Goal: Task Accomplishment & Management: Complete application form

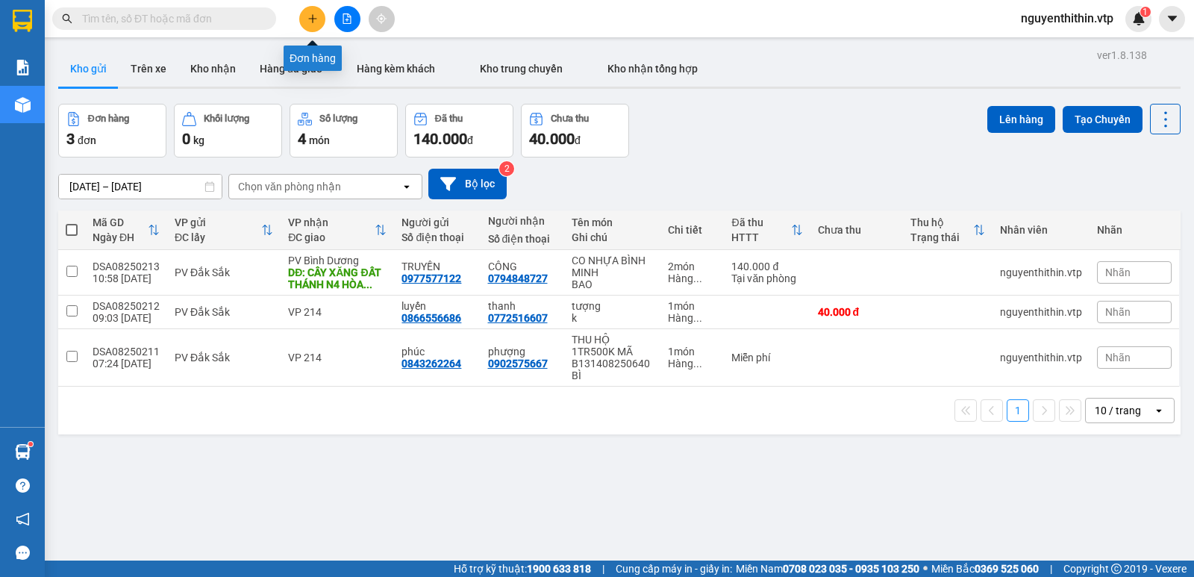
click at [318, 20] on button at bounding box center [312, 19] width 26 height 26
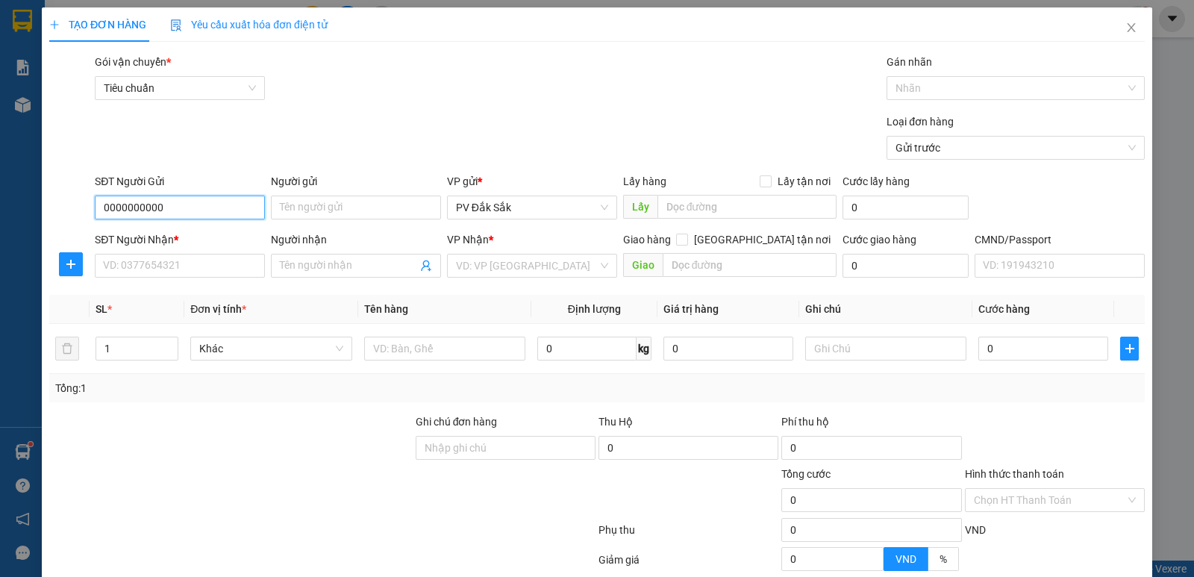
type input "0000000000"
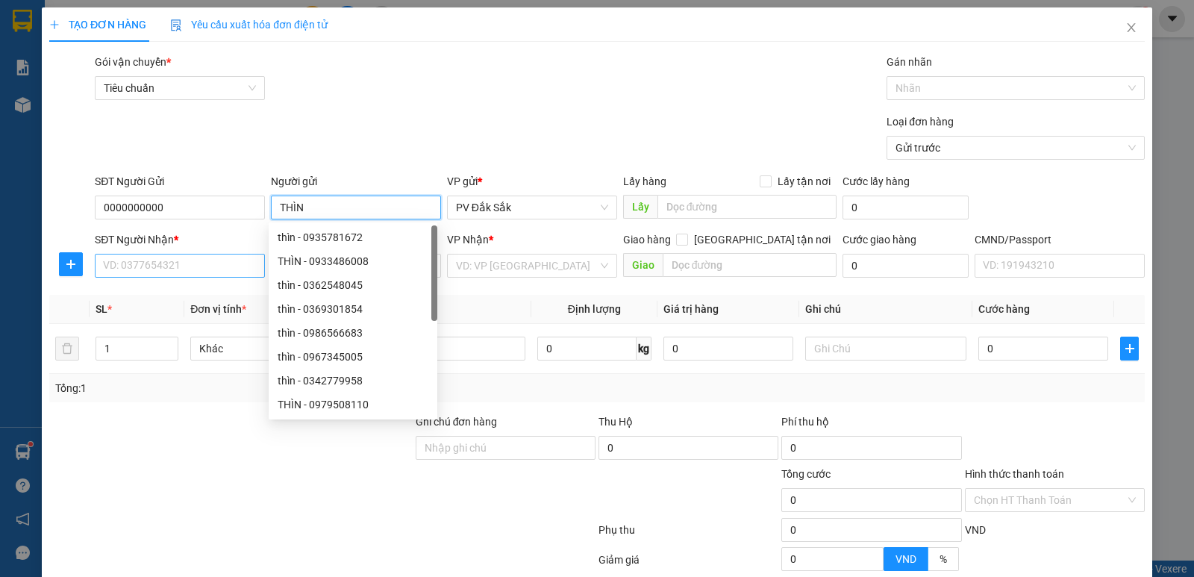
type input "THÌN"
click at [116, 275] on input "SĐT Người Nhận *" at bounding box center [180, 266] width 170 height 24
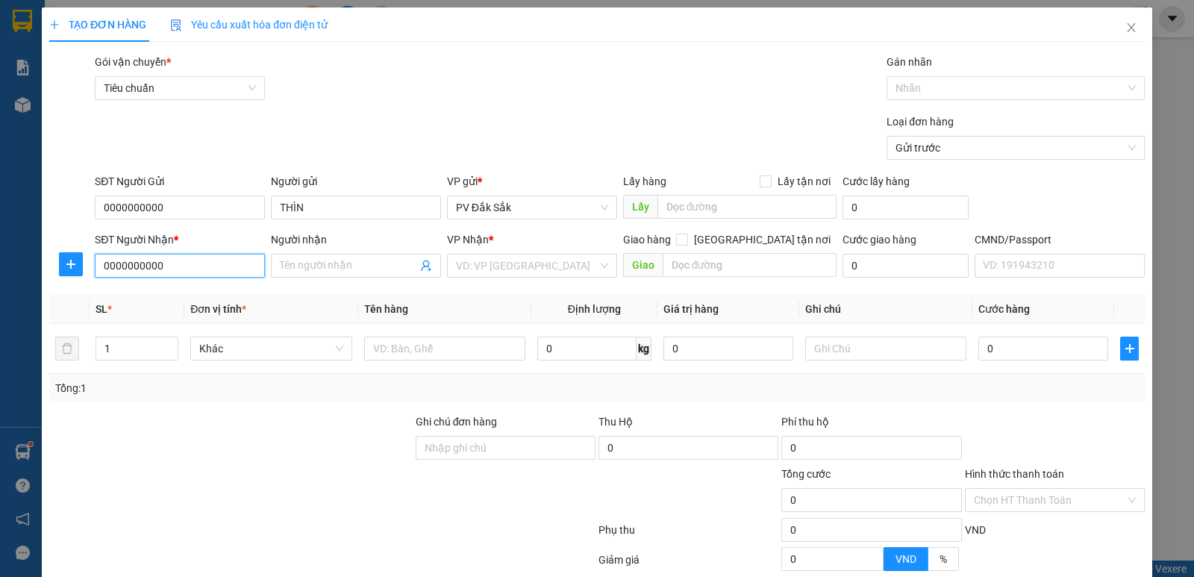
type input "0000000000"
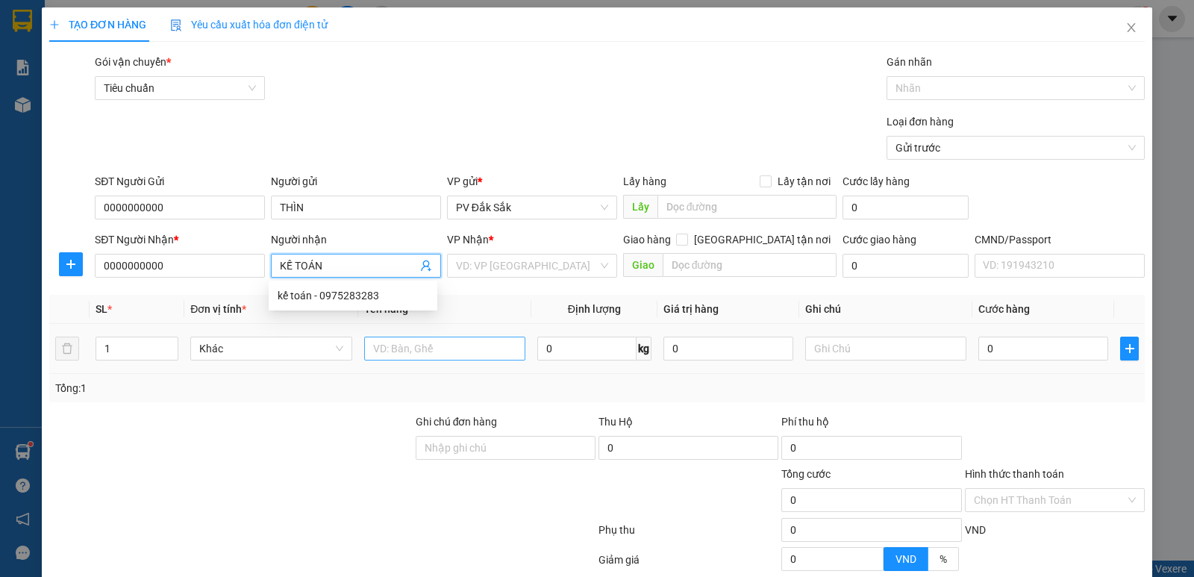
type input "KẾ TOÁN"
click at [384, 339] on input "text" at bounding box center [444, 349] width 161 height 24
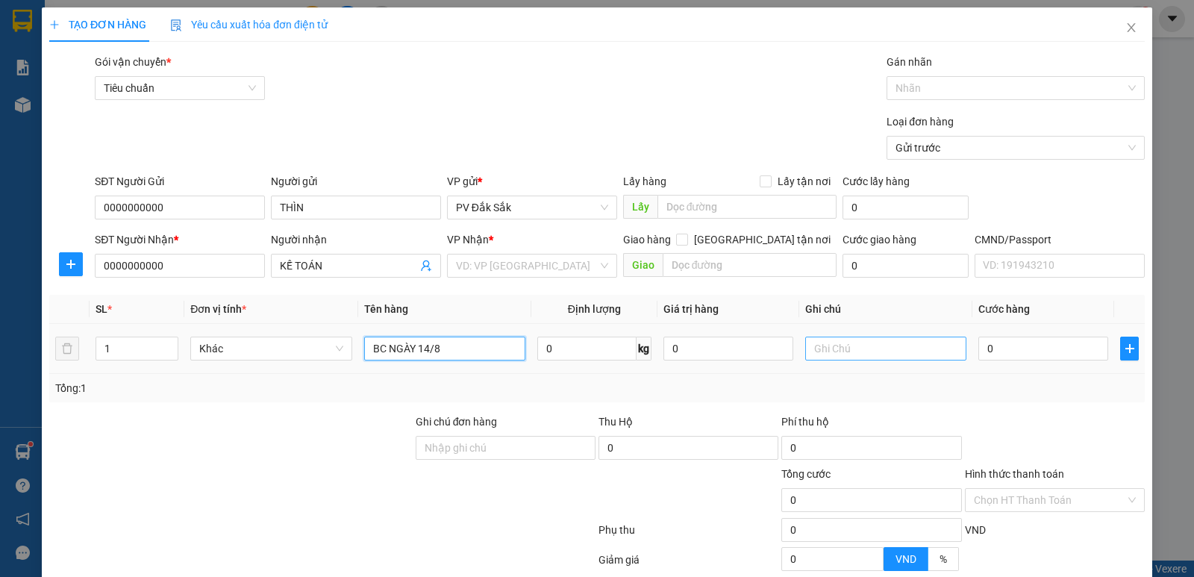
type input "BC NGÀY 14/8"
click at [822, 344] on input "text" at bounding box center [885, 349] width 161 height 24
type input "B"
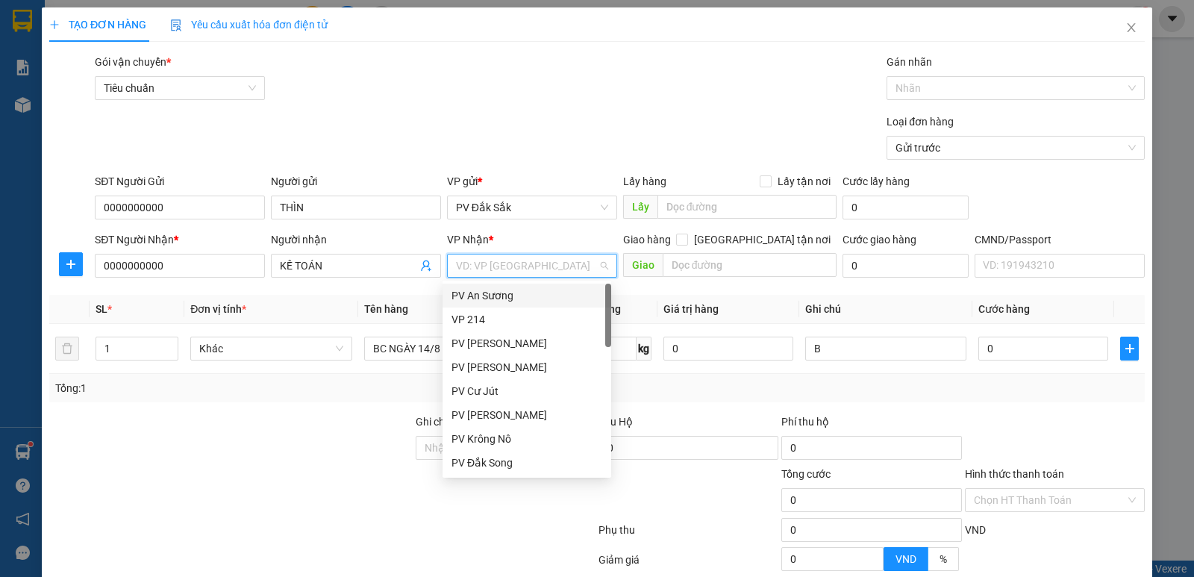
click at [475, 258] on input "search" at bounding box center [527, 265] width 142 height 22
click at [475, 317] on div "VP 214" at bounding box center [526, 319] width 151 height 16
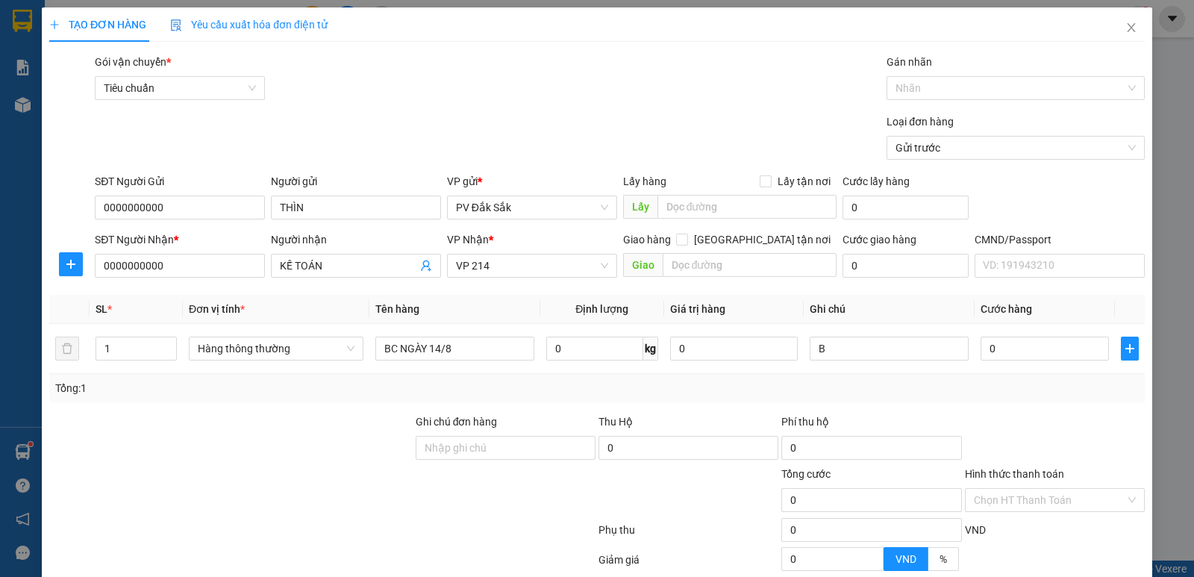
click at [1004, 471] on label "Hình thức thanh toán" at bounding box center [1014, 474] width 99 height 12
click at [1004, 489] on input "Hình thức thanh toán" at bounding box center [1049, 500] width 151 height 22
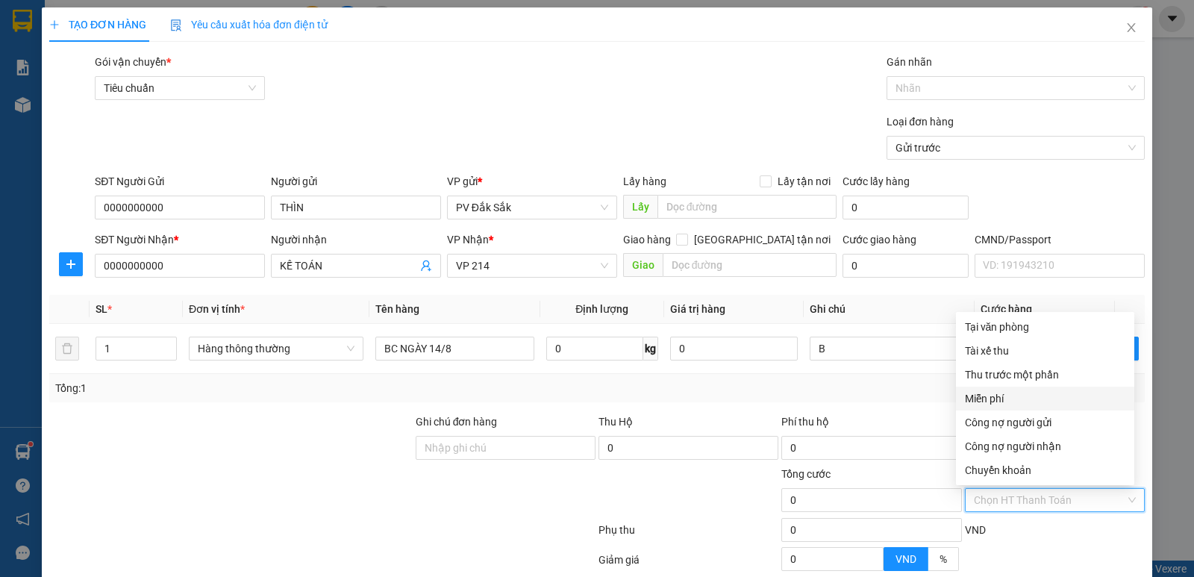
click at [1007, 390] on div "Miễn phí" at bounding box center [1045, 398] width 160 height 16
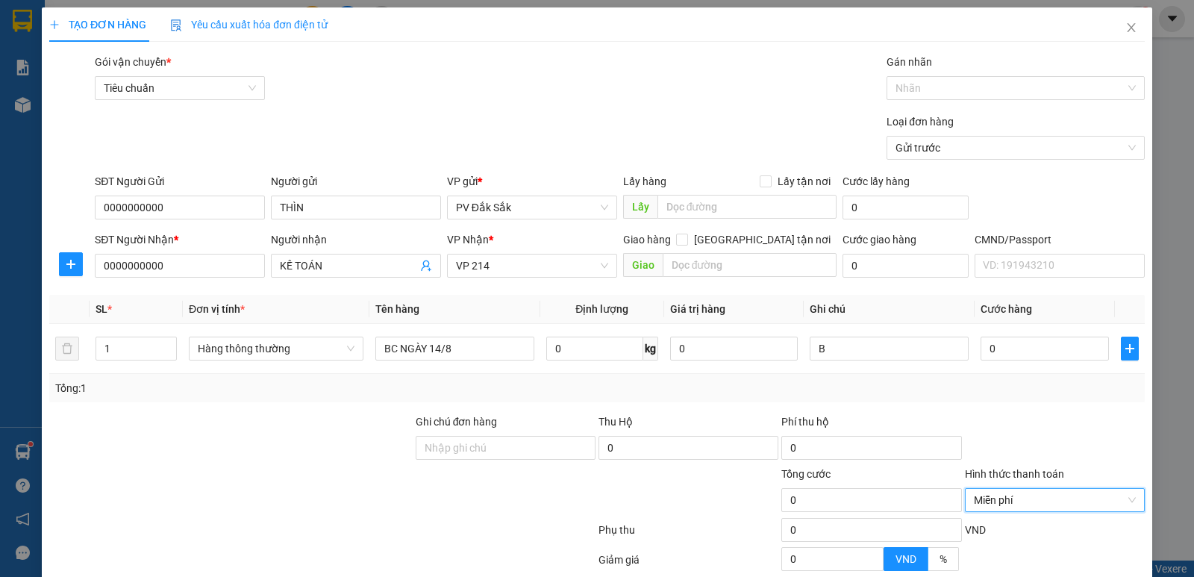
scroll to position [141, 0]
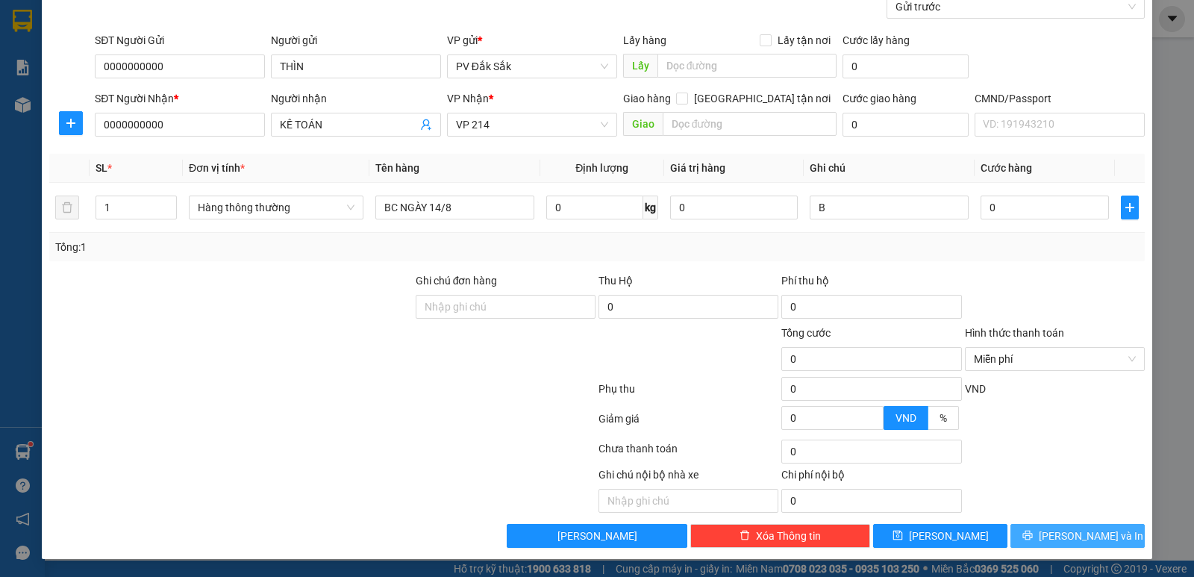
click at [1077, 536] on span "Lưu và In" at bounding box center [1091, 536] width 104 height 16
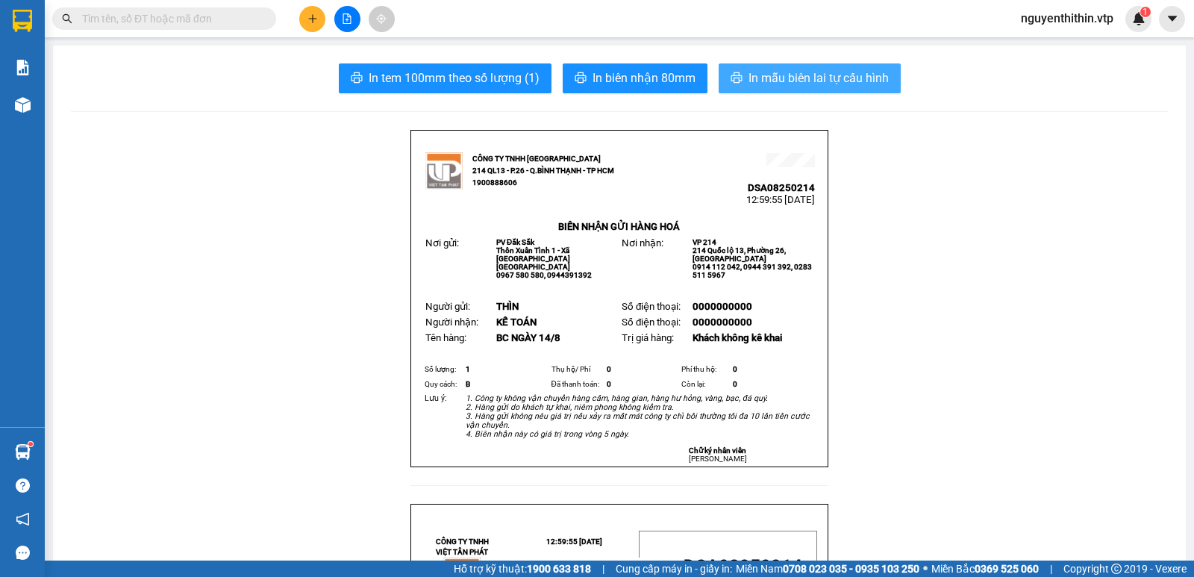
click at [810, 83] on span "In mẫu biên lai tự cấu hình" at bounding box center [818, 78] width 140 height 19
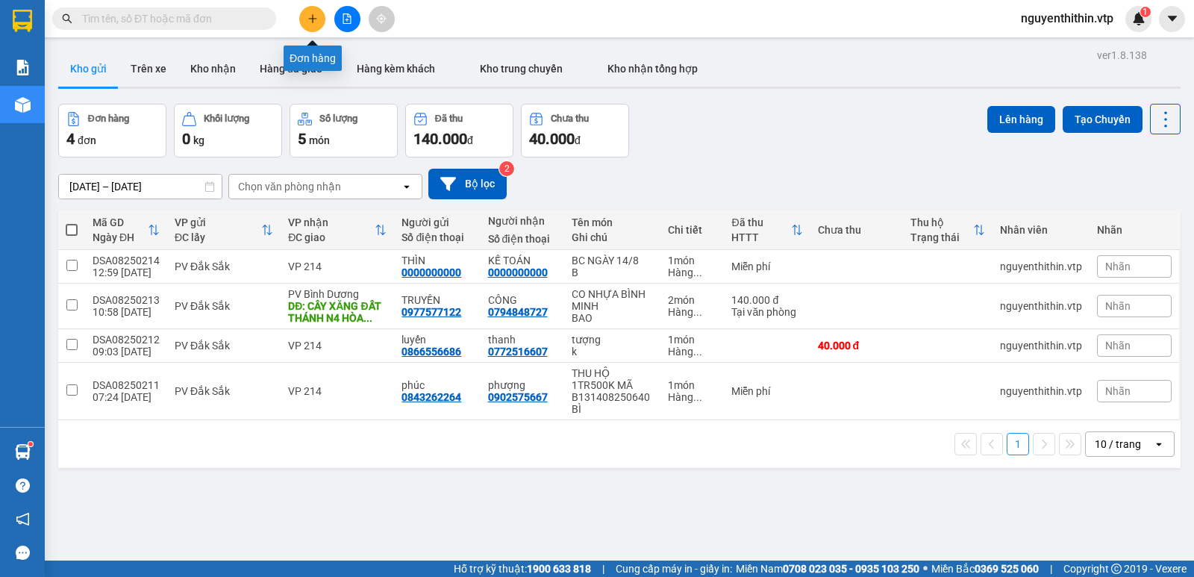
click at [308, 20] on icon "plus" at bounding box center [312, 18] width 10 height 10
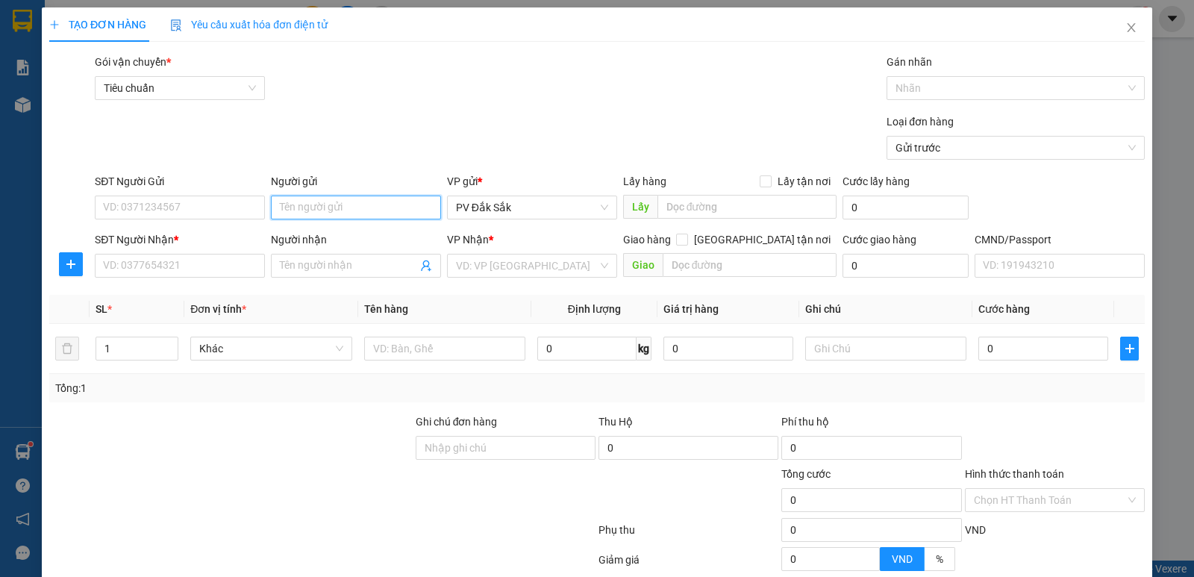
click at [287, 198] on input "Người gửi" at bounding box center [356, 207] width 170 height 24
type input "A"
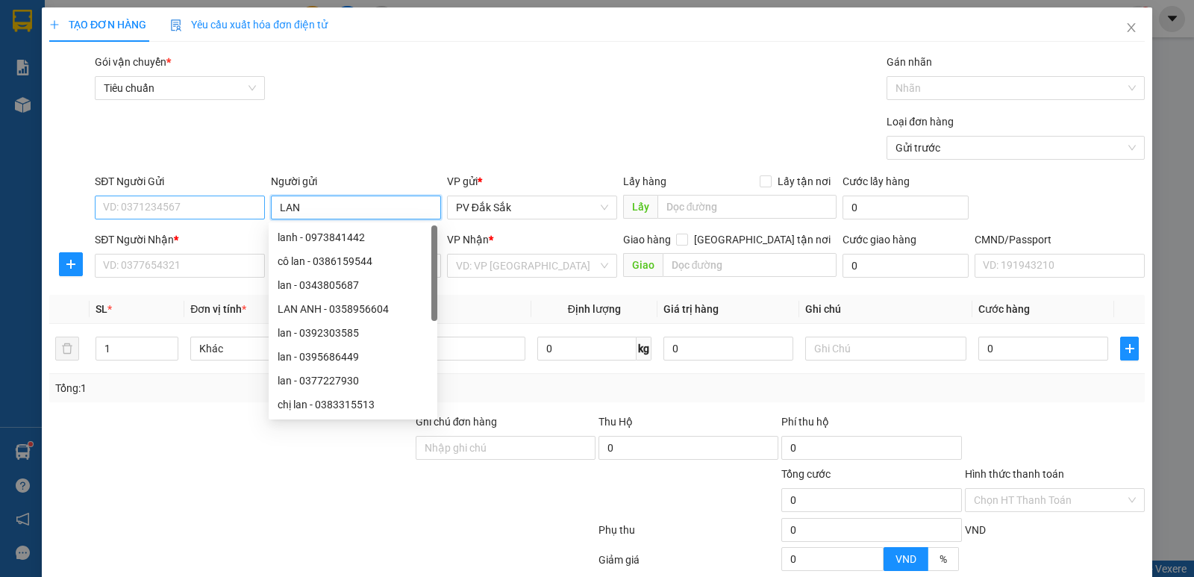
type input "LAN"
click at [110, 201] on input "SĐT Người Gửi" at bounding box center [180, 207] width 170 height 24
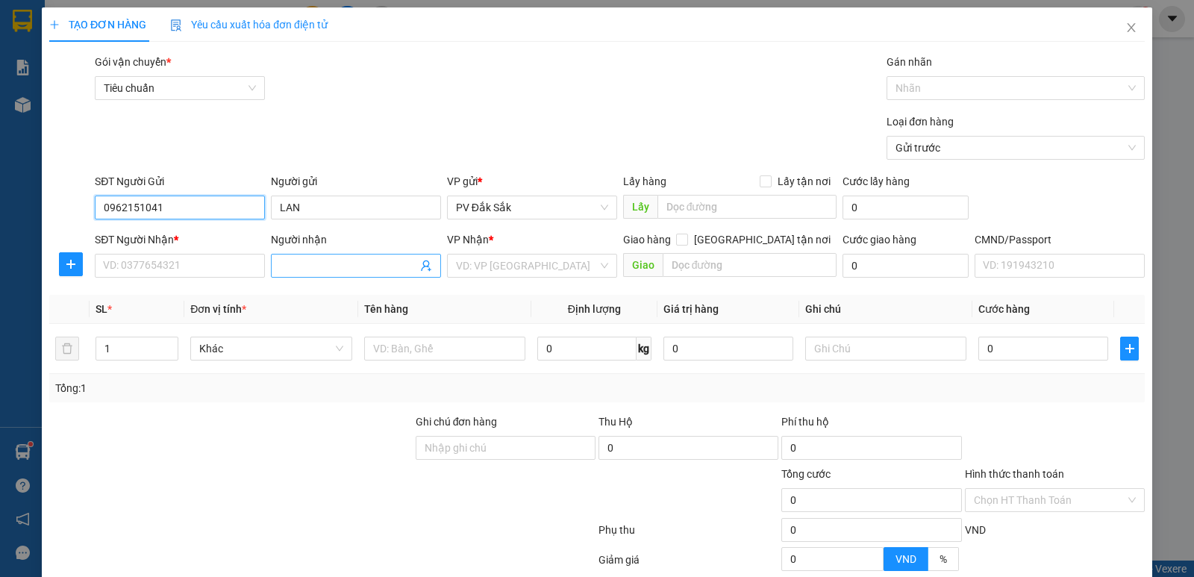
type input "0962151041"
click at [287, 274] on span at bounding box center [356, 266] width 170 height 24
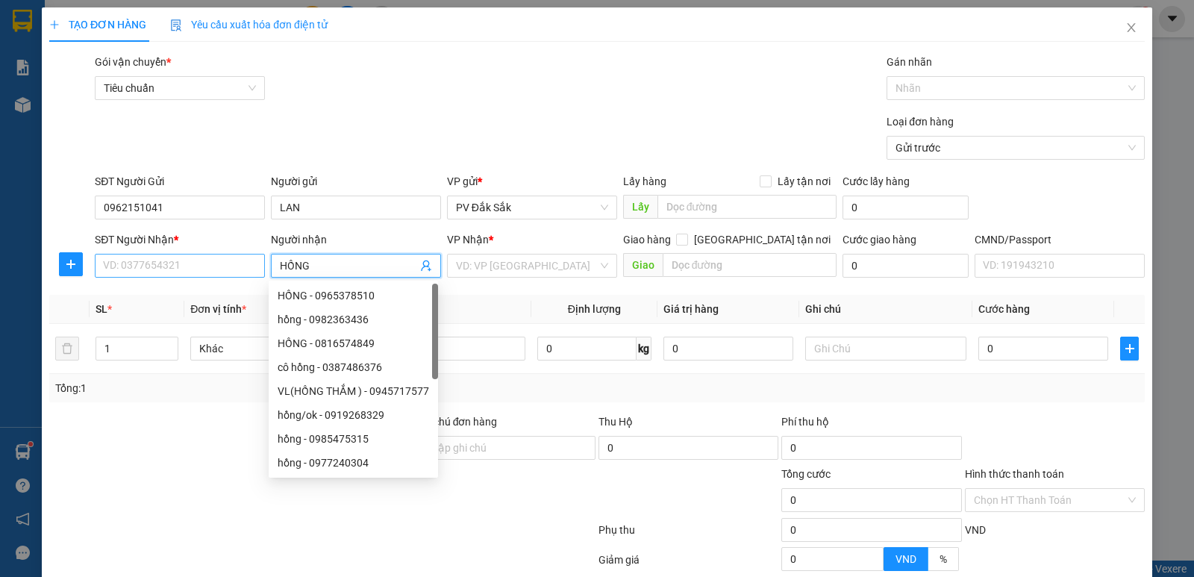
type input "HỒNG"
click at [121, 262] on input "SĐT Người Nhận *" at bounding box center [180, 266] width 170 height 24
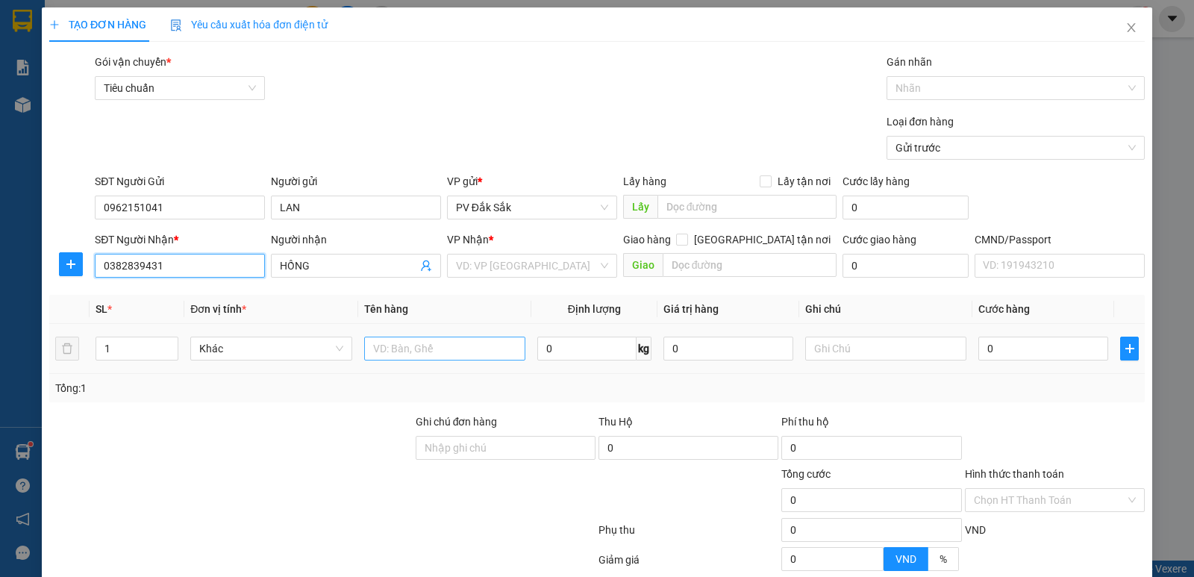
type input "0382839431"
click at [392, 358] on input "text" at bounding box center [444, 349] width 161 height 24
type input "SR"
click at [462, 254] on input "search" at bounding box center [527, 265] width 142 height 22
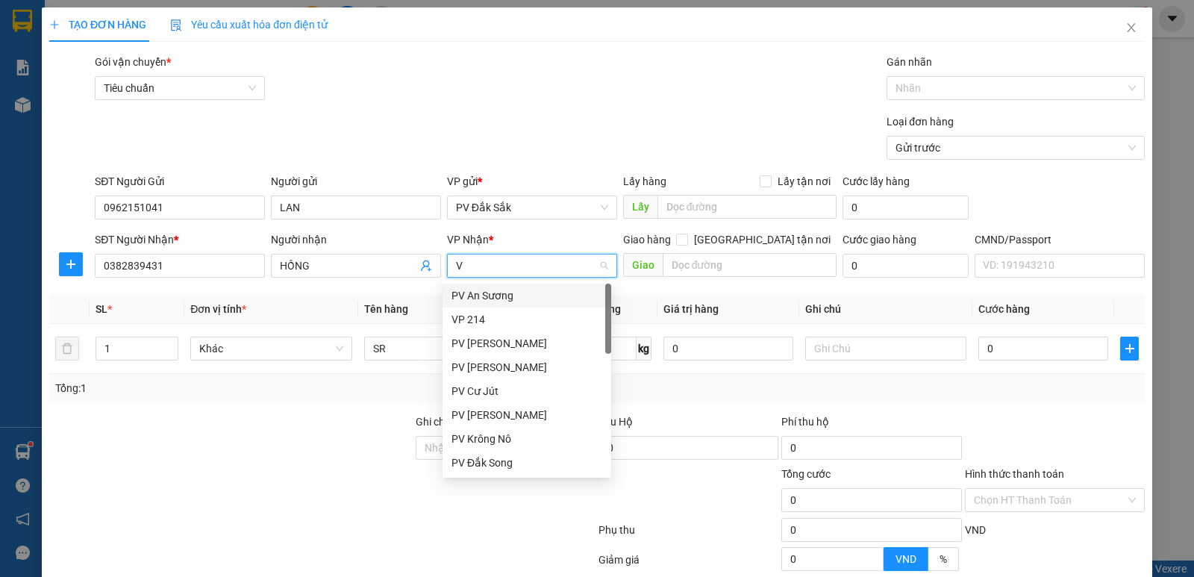
type input "VP"
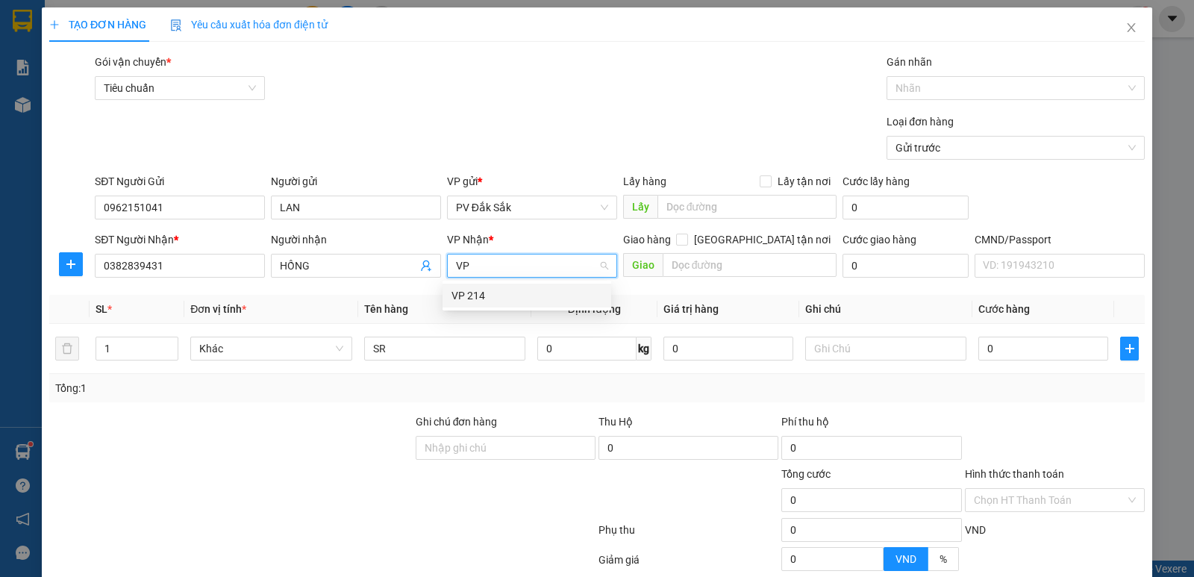
click at [468, 291] on div "VP 214" at bounding box center [526, 295] width 151 height 16
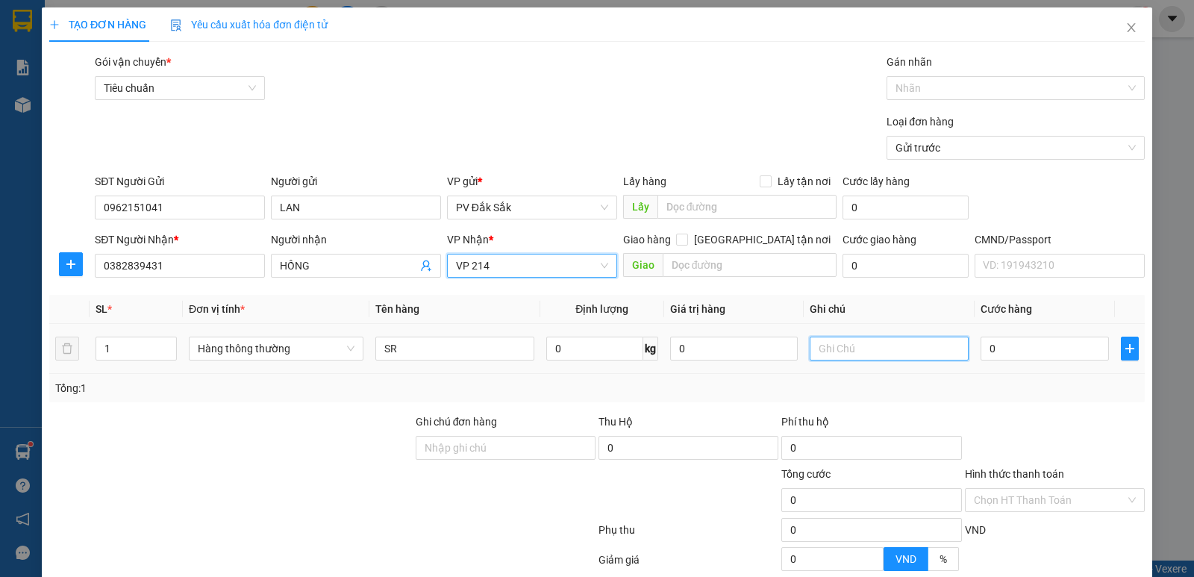
click at [824, 345] on input "text" at bounding box center [889, 349] width 159 height 24
type input "T"
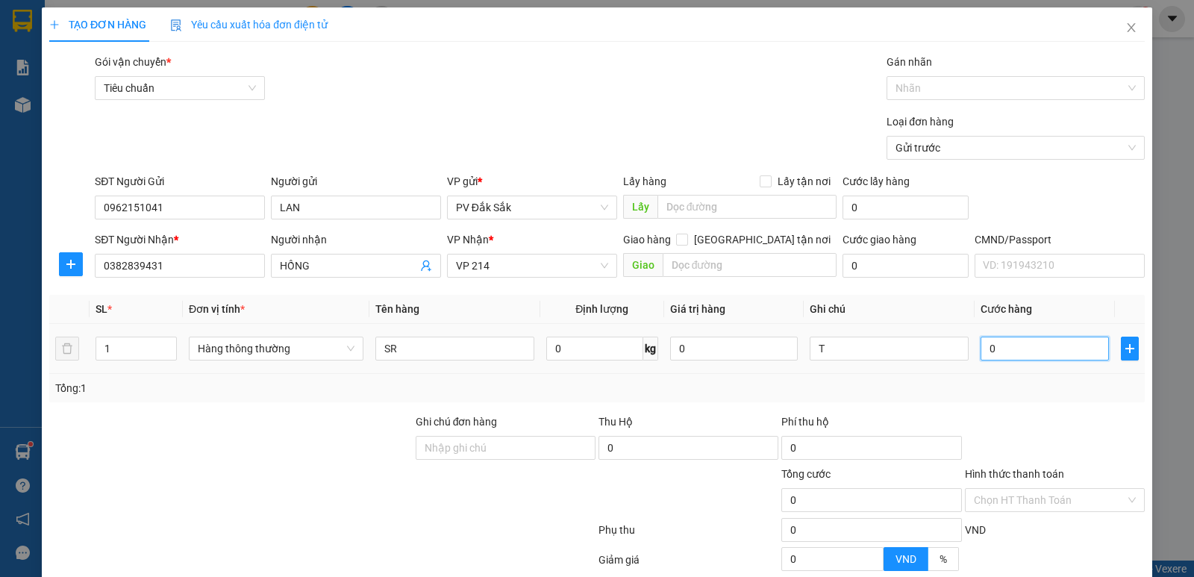
click at [993, 350] on input "0" at bounding box center [1044, 349] width 128 height 24
type input "5"
type input "50"
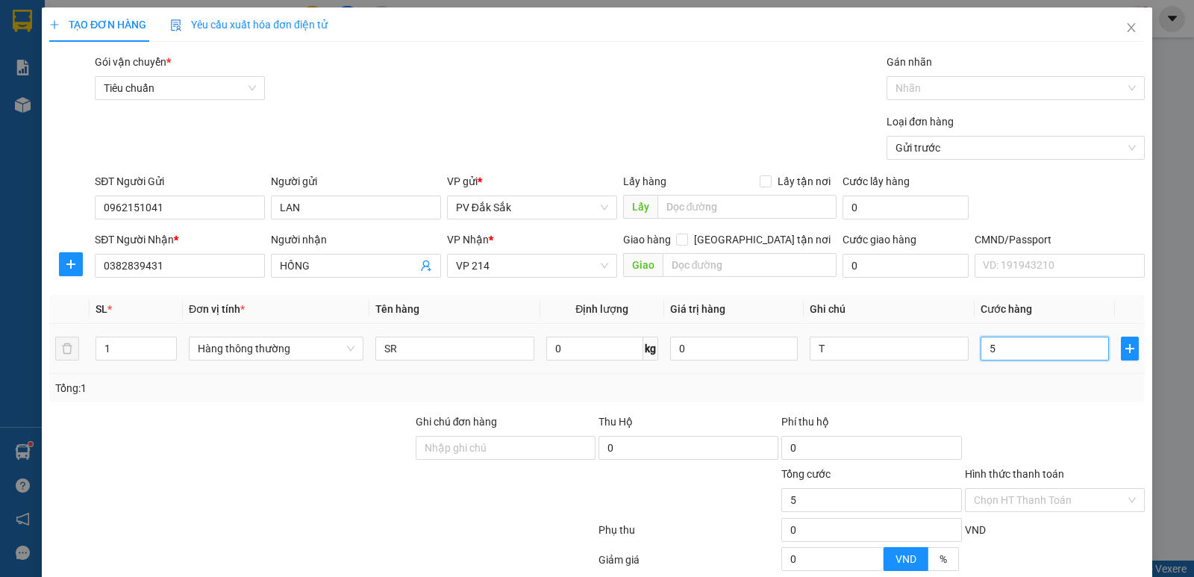
type input "50"
type input "500"
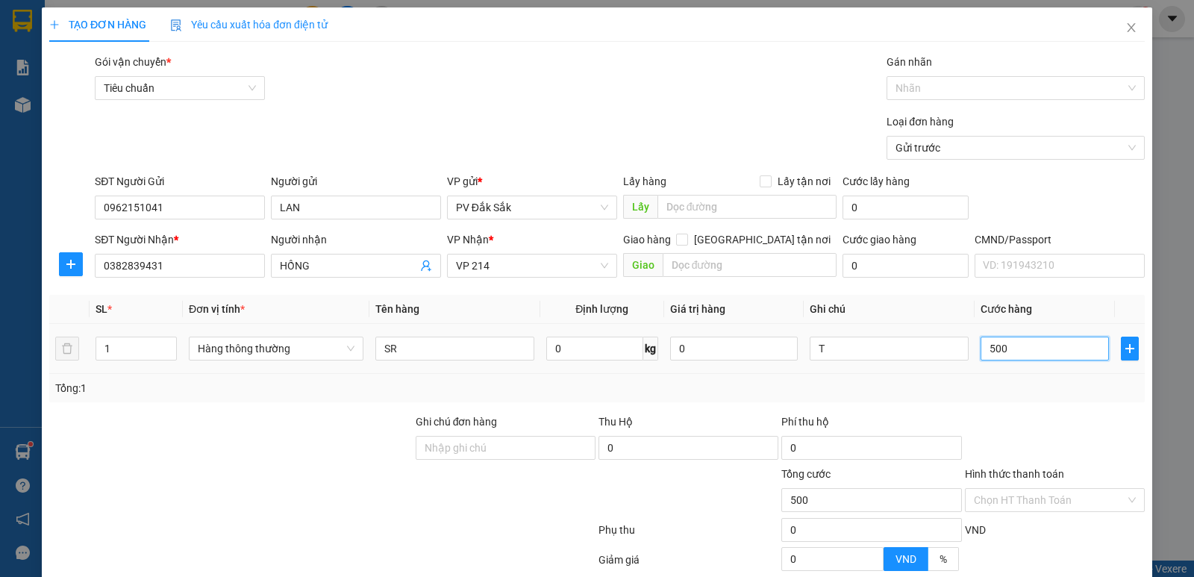
type input "5.000"
type input "50.000"
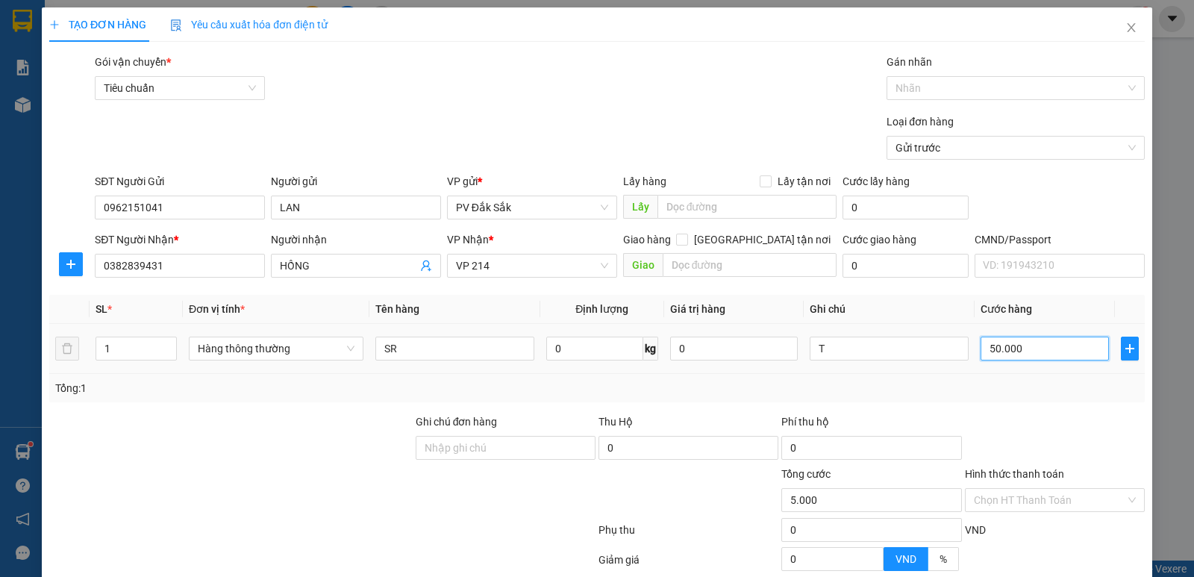
type input "50.000"
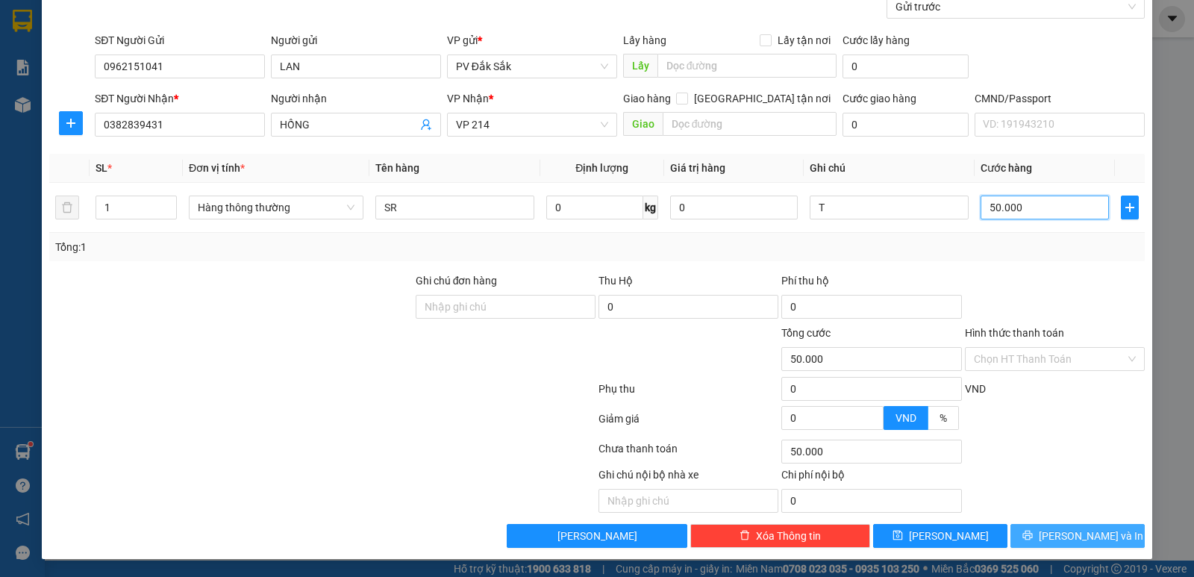
type input "50.000"
click at [1065, 531] on span "Lưu và In" at bounding box center [1091, 536] width 104 height 16
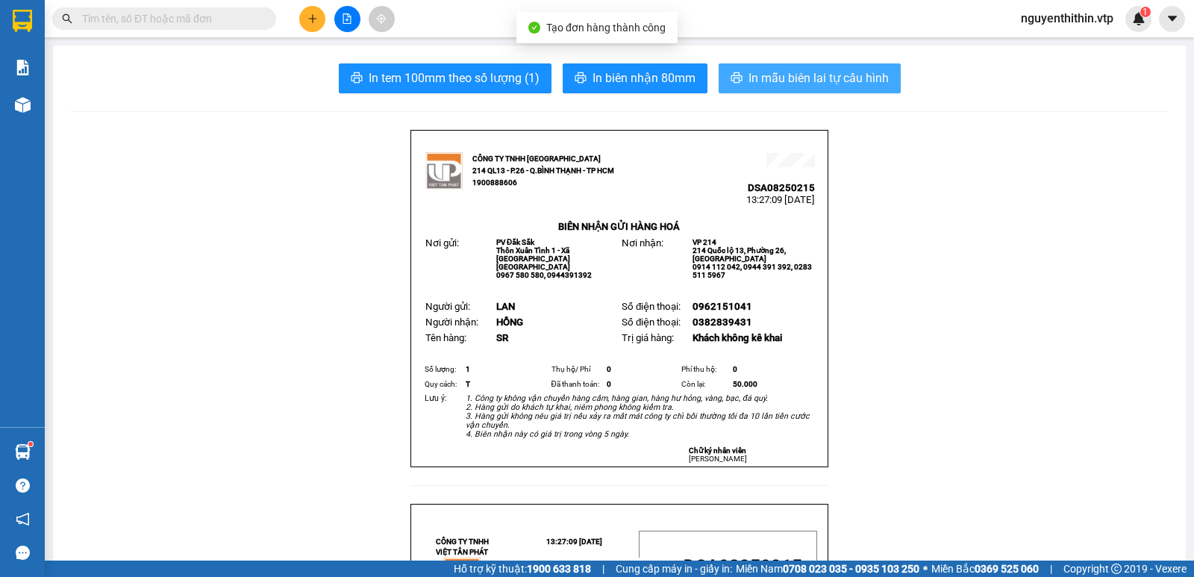
click at [832, 75] on span "In mẫu biên lai tự cấu hình" at bounding box center [818, 78] width 140 height 19
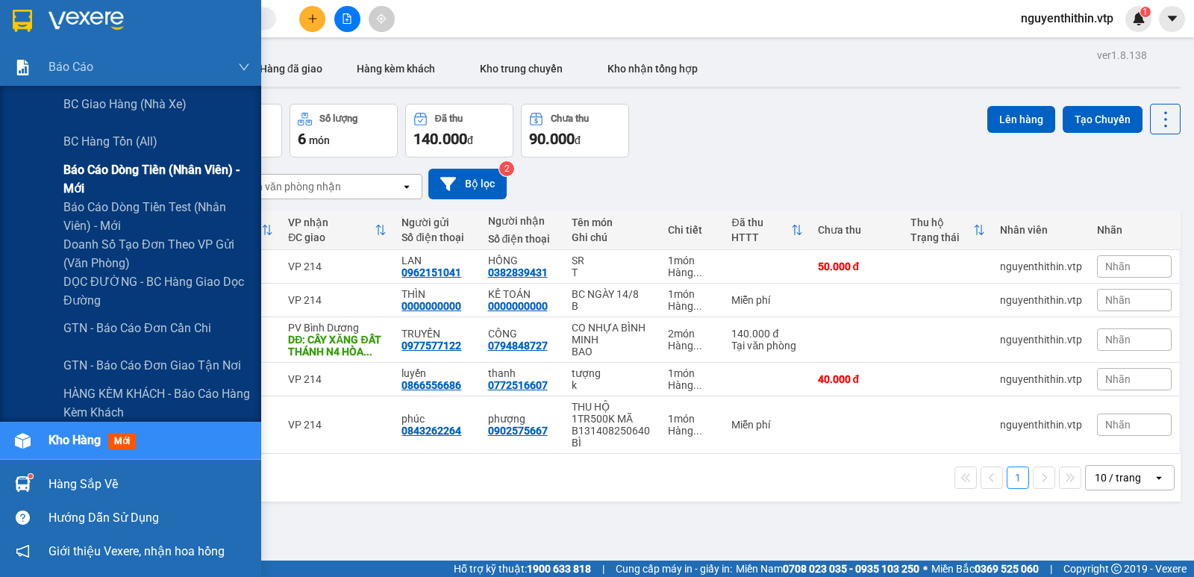
click at [142, 165] on span "Báo cáo dòng tiền (nhân viên) - mới" at bounding box center [156, 178] width 187 height 37
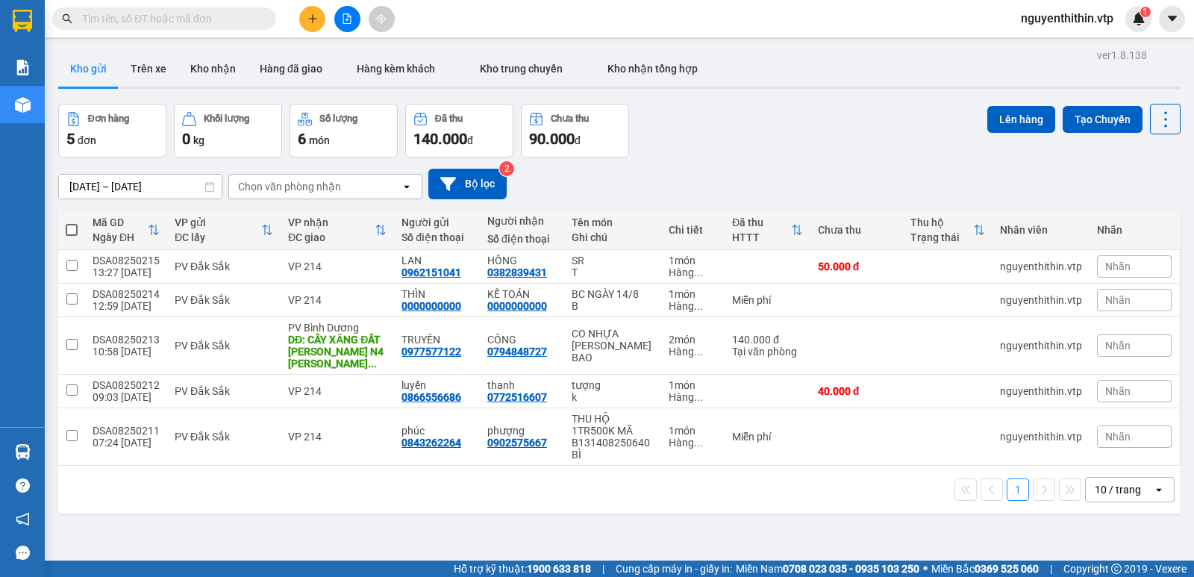
click at [1060, 16] on span "nguyenthithin.vtp" at bounding box center [1067, 18] width 116 height 19
click at [1033, 46] on span "Đăng xuất" at bounding box center [1072, 46] width 87 height 16
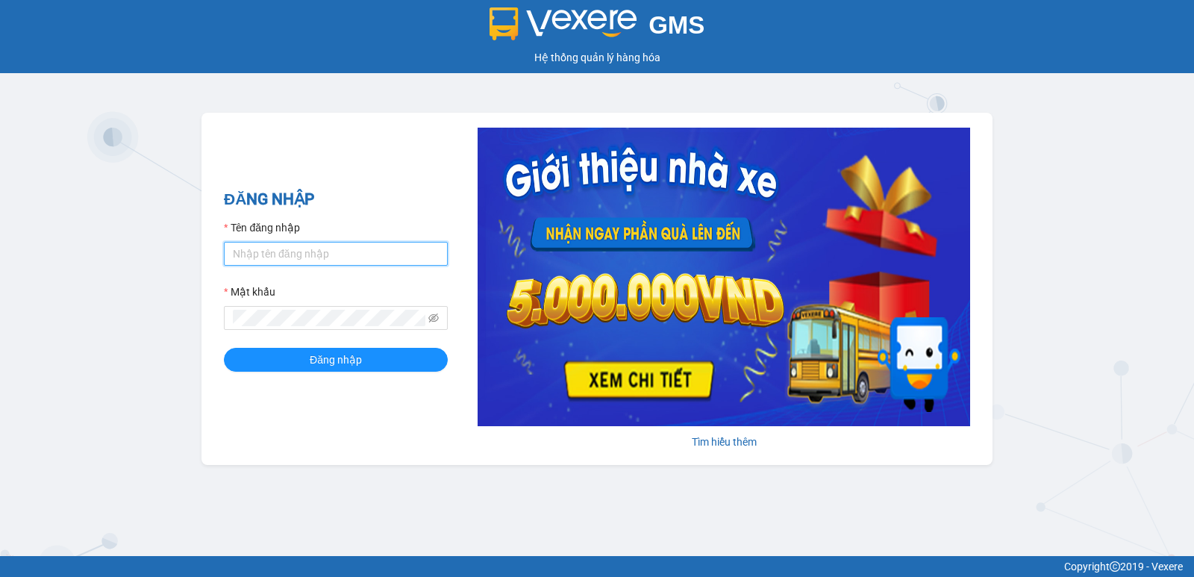
click at [256, 260] on input "Tên đăng nhập" at bounding box center [336, 254] width 224 height 24
type input "ngoctho.vtp"
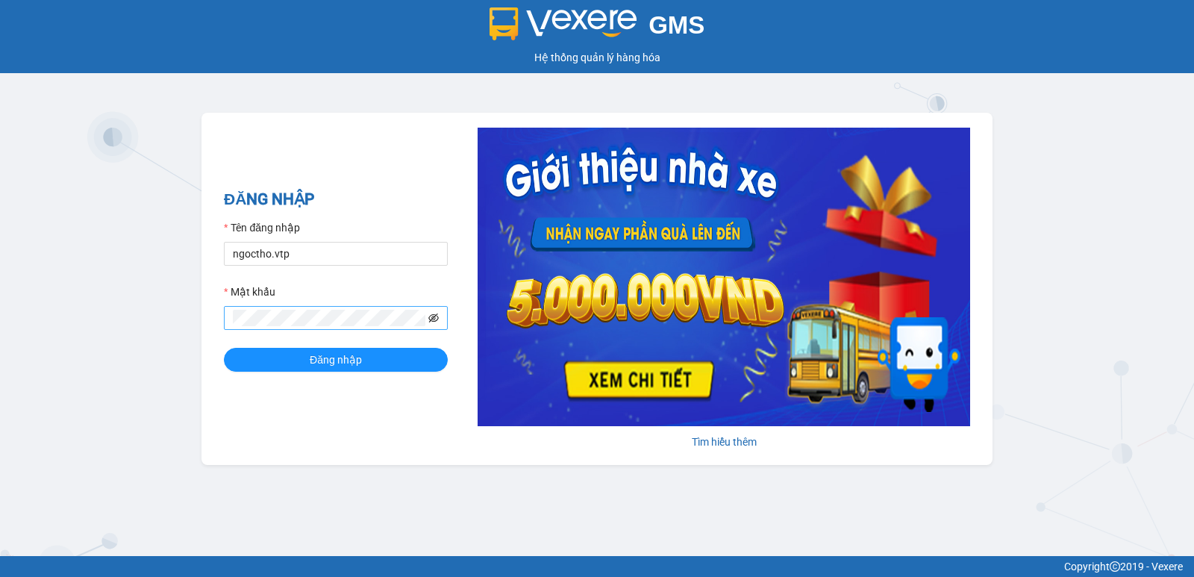
click at [432, 322] on icon "eye-invisible" at bounding box center [433, 317] width 10 height 9
click at [435, 316] on icon "eye" at bounding box center [433, 318] width 10 height 10
click at [54, 313] on div "GMS Hệ thống quản lý hàng hóa ĐĂNG NHẬP Tên đăng nhập ngoctho.vtp Mật khẩu Đăng…" at bounding box center [597, 278] width 1194 height 556
click at [439, 322] on span at bounding box center [336, 318] width 224 height 24
click at [439, 315] on span at bounding box center [336, 318] width 224 height 24
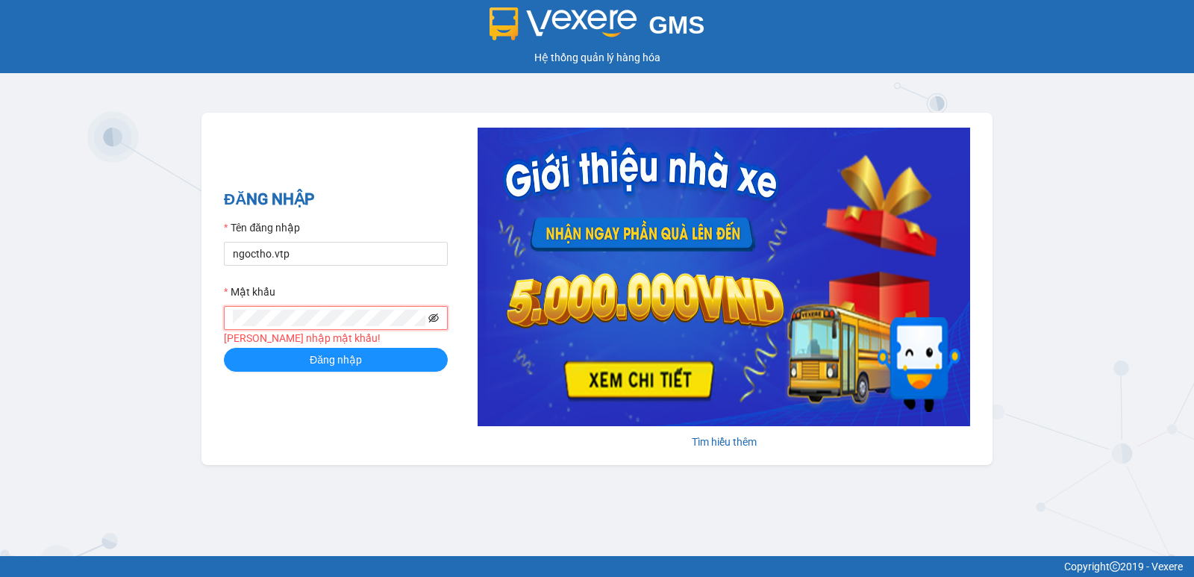
click at [435, 315] on icon "eye-invisible" at bounding box center [433, 317] width 10 height 9
click at [241, 308] on span at bounding box center [336, 318] width 224 height 24
click at [438, 316] on icon "eye" at bounding box center [433, 318] width 10 height 10
click at [434, 318] on icon "eye-invisible" at bounding box center [433, 317] width 10 height 9
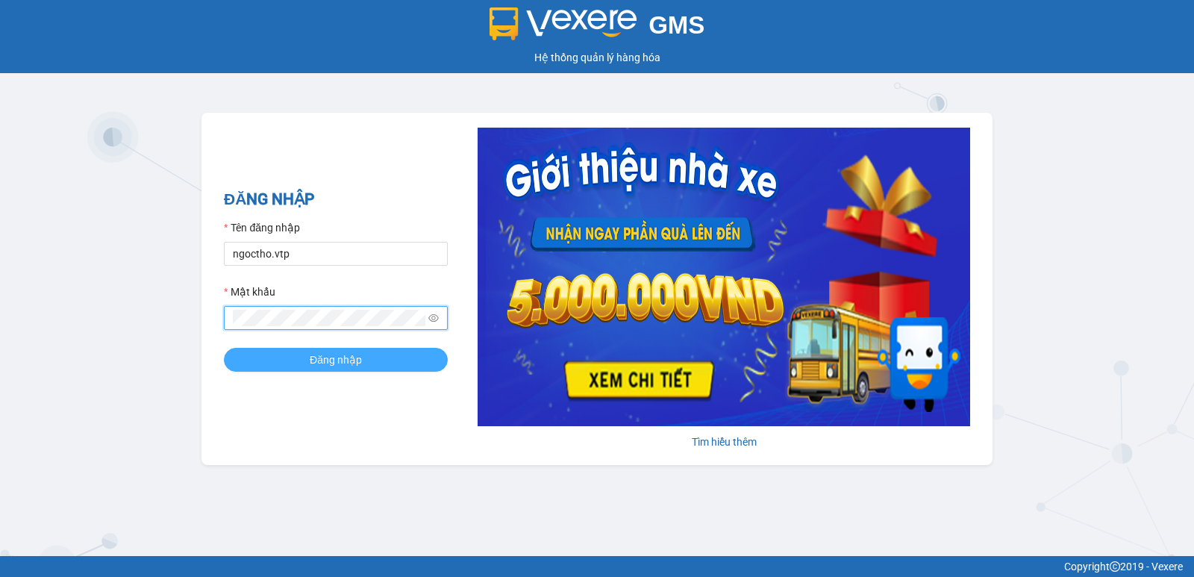
click at [359, 356] on span "Đăng nhập" at bounding box center [336, 359] width 52 height 16
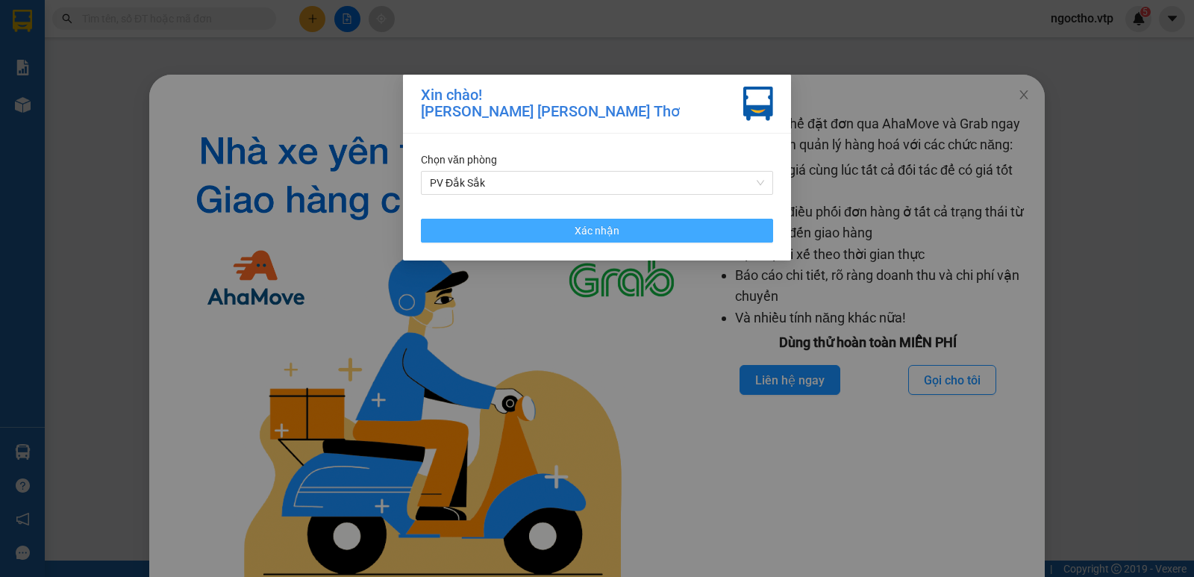
drag, startPoint x: 607, startPoint y: 229, endPoint x: 244, endPoint y: 19, distance: 418.9
click at [606, 226] on span "Xác nhận" at bounding box center [597, 230] width 45 height 16
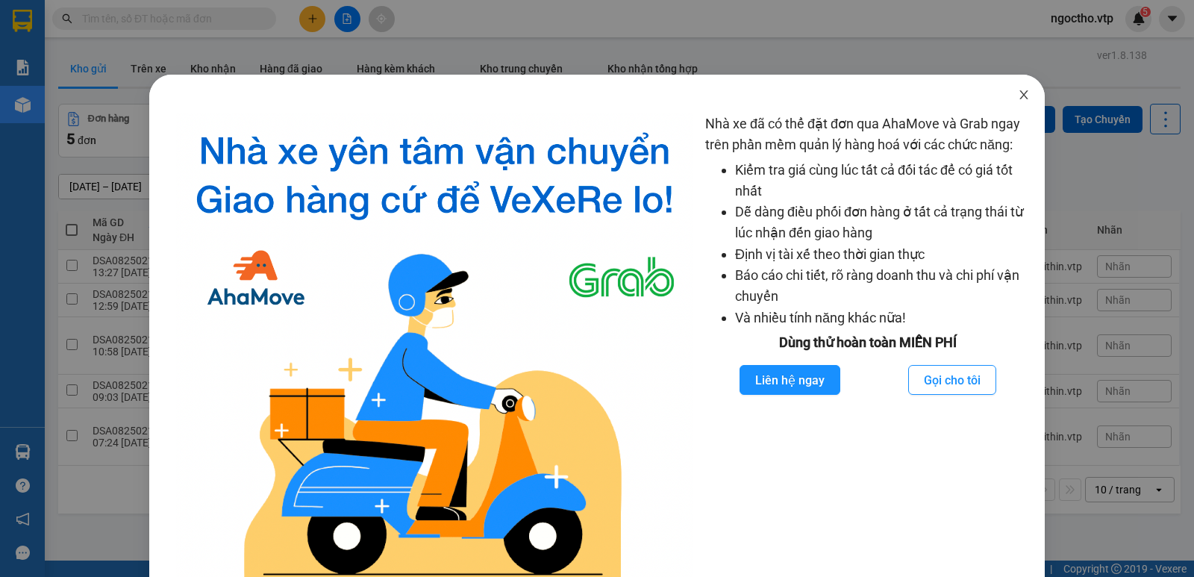
click at [1019, 93] on icon "close" at bounding box center [1023, 94] width 8 height 9
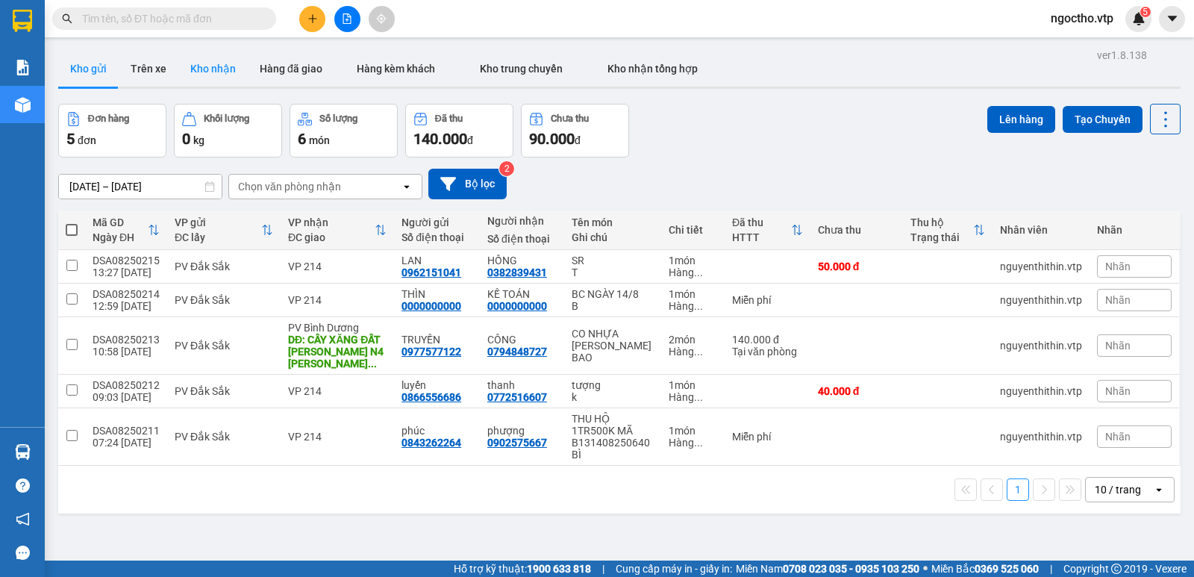
click at [219, 75] on button "Kho nhận" at bounding box center [212, 69] width 69 height 36
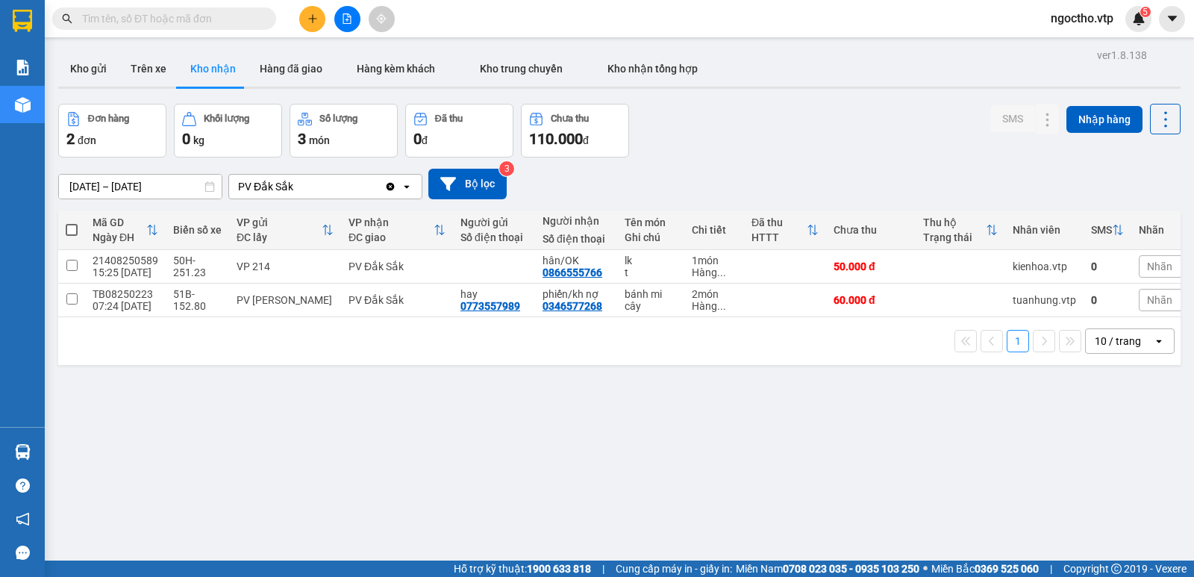
click at [178, 51] on button "Kho nhận" at bounding box center [212, 69] width 69 height 36
